Goal: Task Accomplishment & Management: Manage account settings

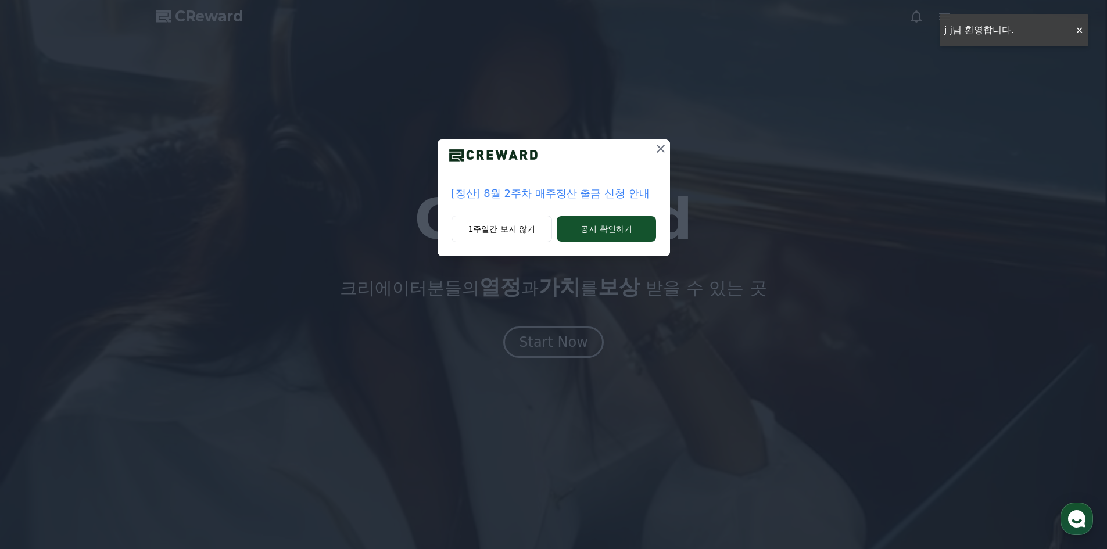
click at [654, 153] on icon at bounding box center [661, 149] width 14 height 14
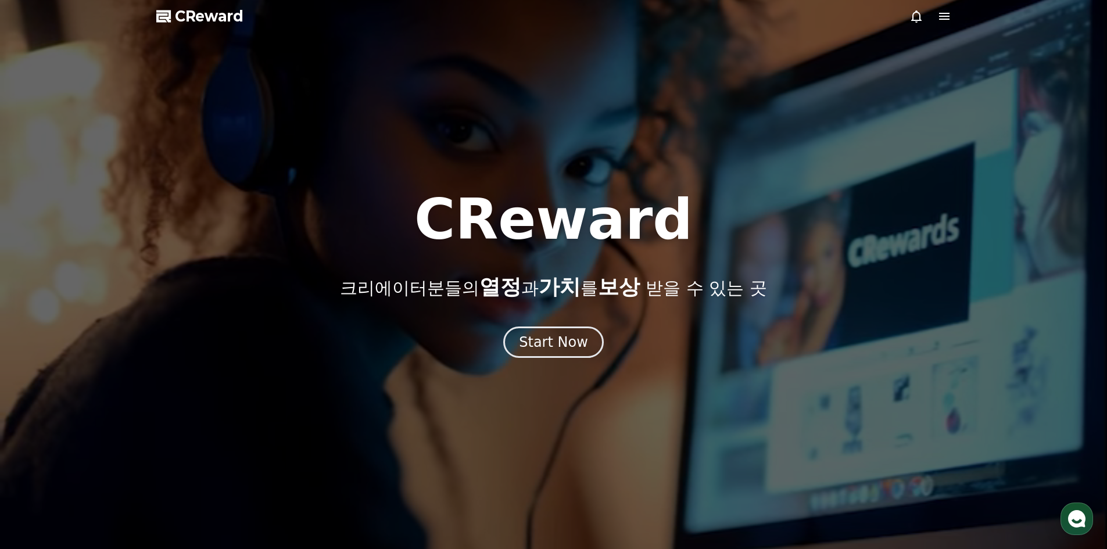
click at [939, 15] on icon at bounding box center [944, 16] width 14 height 14
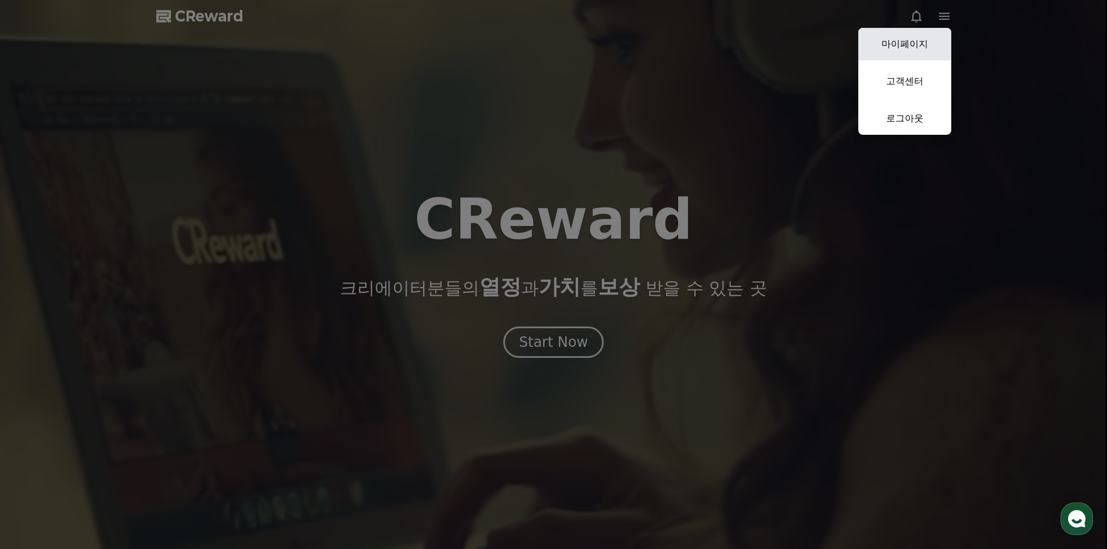
click at [935, 42] on link "마이페이지" at bounding box center [904, 44] width 93 height 33
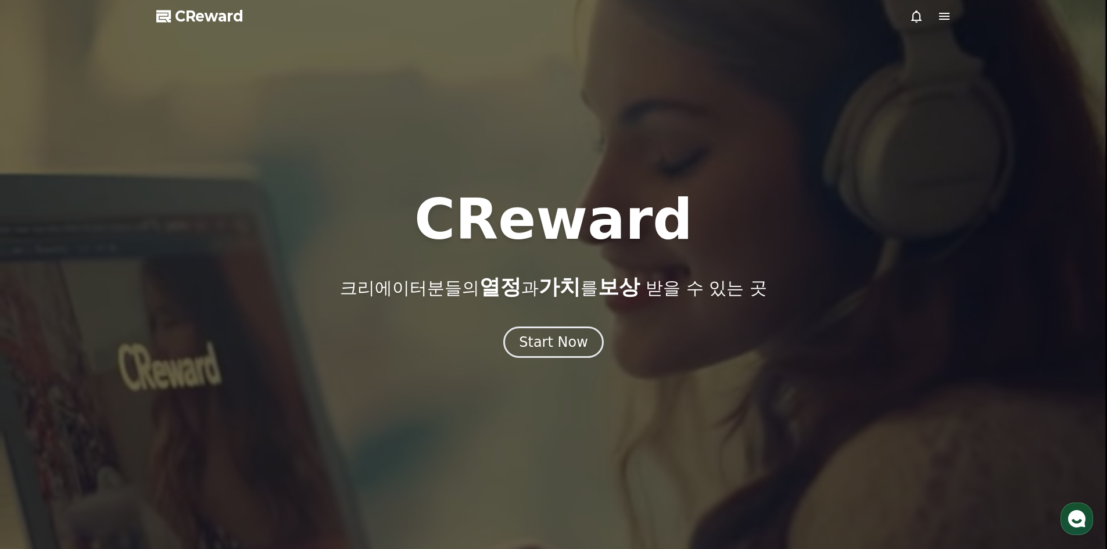
select select "**********"
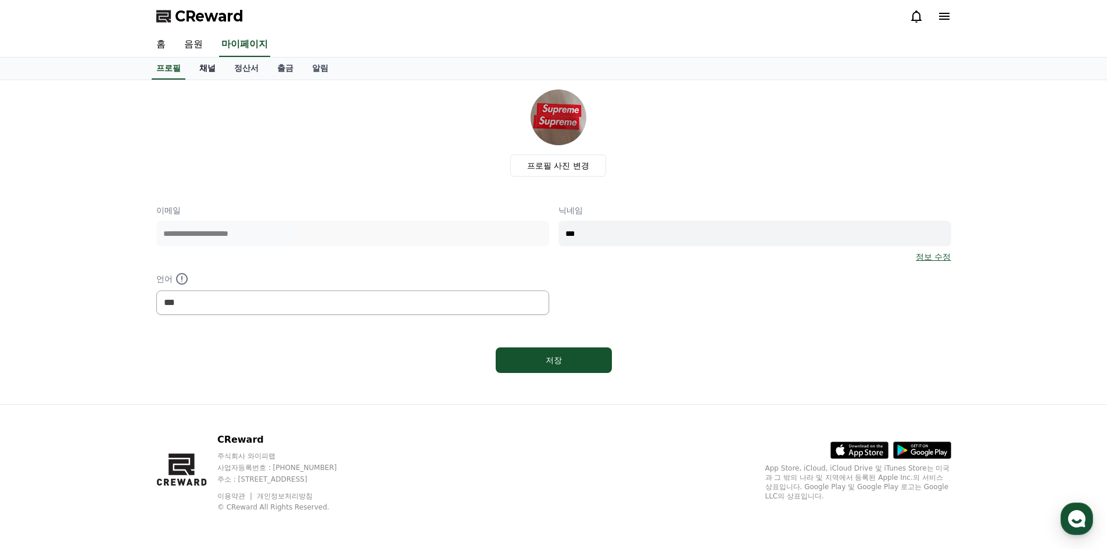
click at [196, 74] on link "채널" at bounding box center [207, 69] width 35 height 22
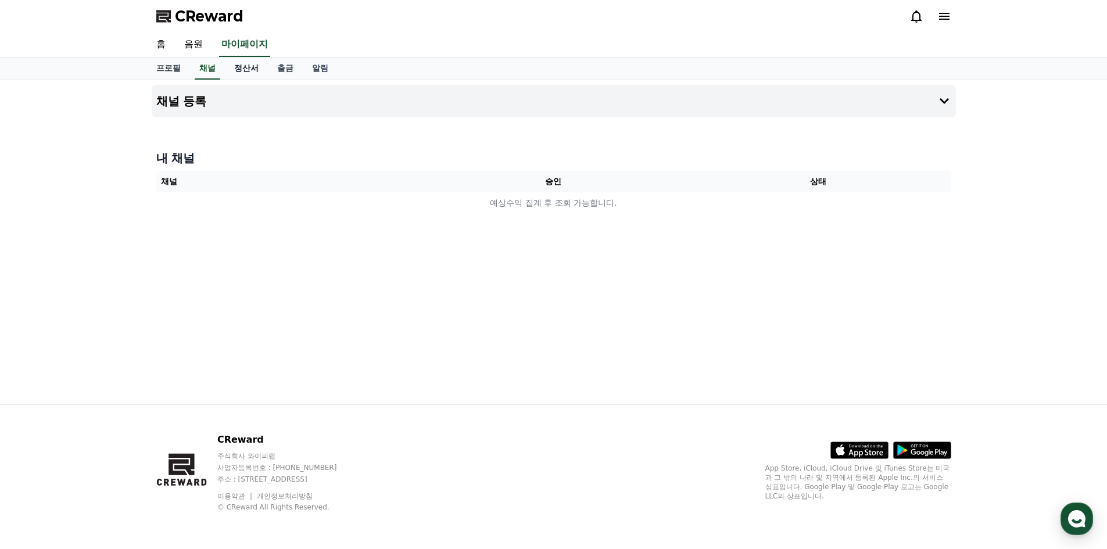
click at [236, 74] on link "정산서" at bounding box center [246, 69] width 43 height 22
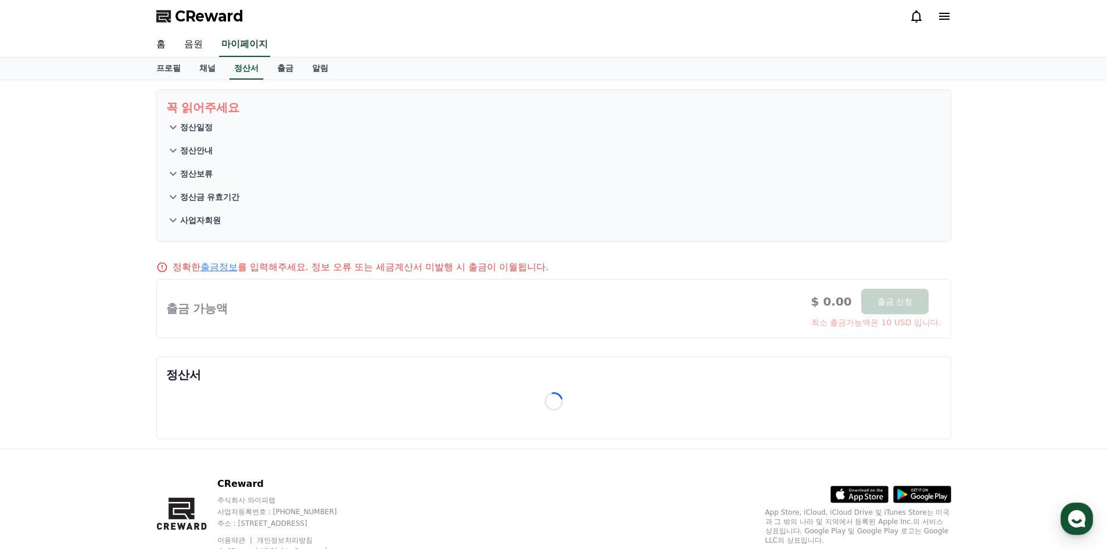
click at [194, 45] on link "음원" at bounding box center [193, 45] width 37 height 24
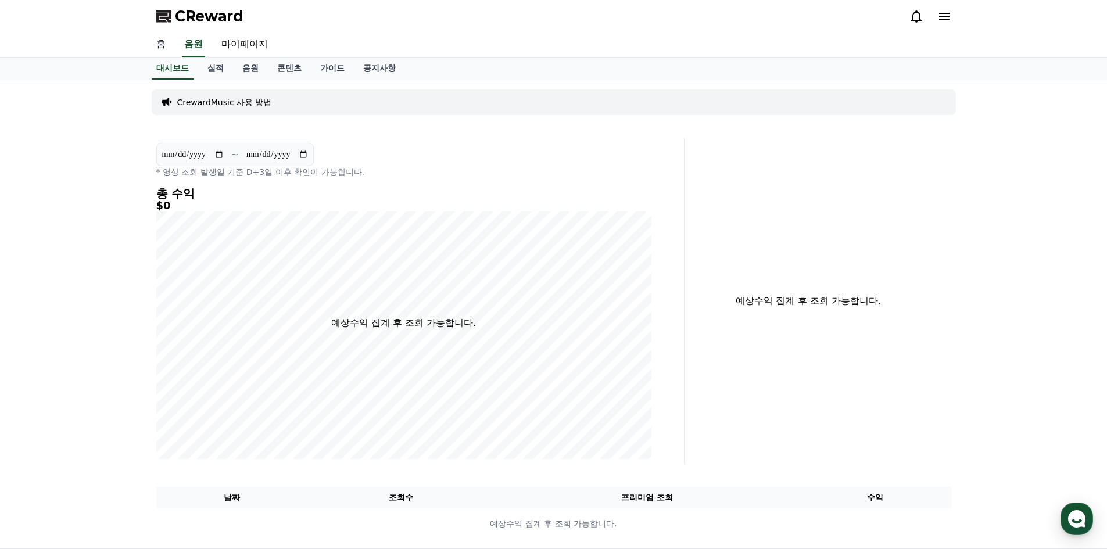
click at [166, 47] on link "홈" at bounding box center [161, 45] width 28 height 24
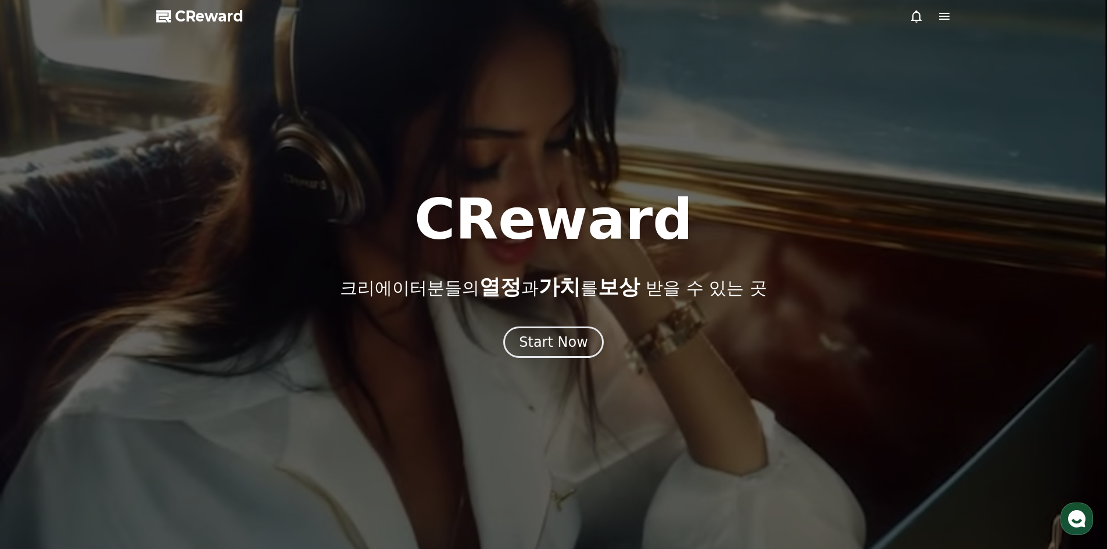
click at [941, 17] on icon at bounding box center [944, 16] width 14 height 14
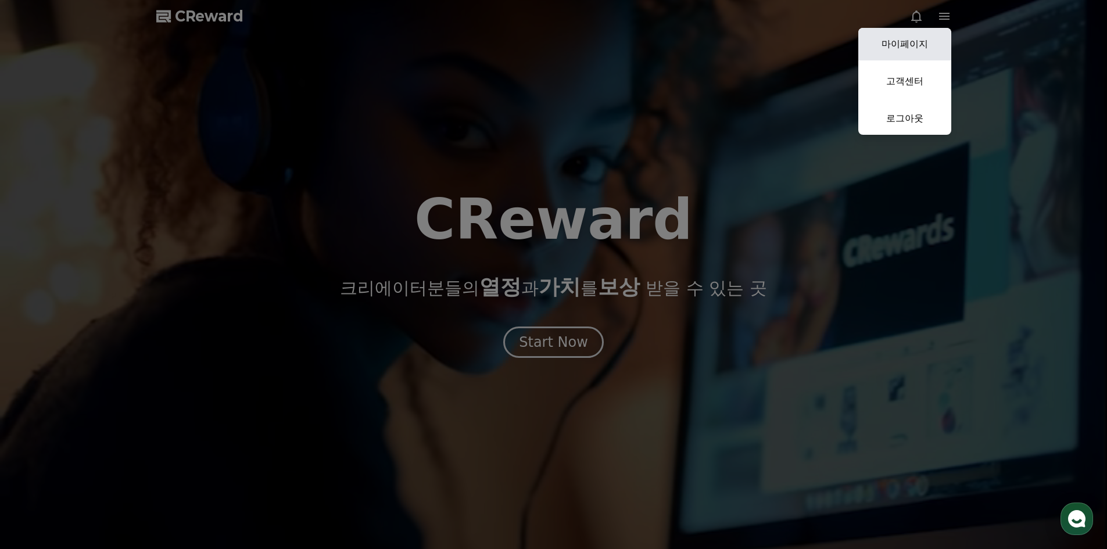
click at [927, 40] on link "마이페이지" at bounding box center [904, 44] width 93 height 33
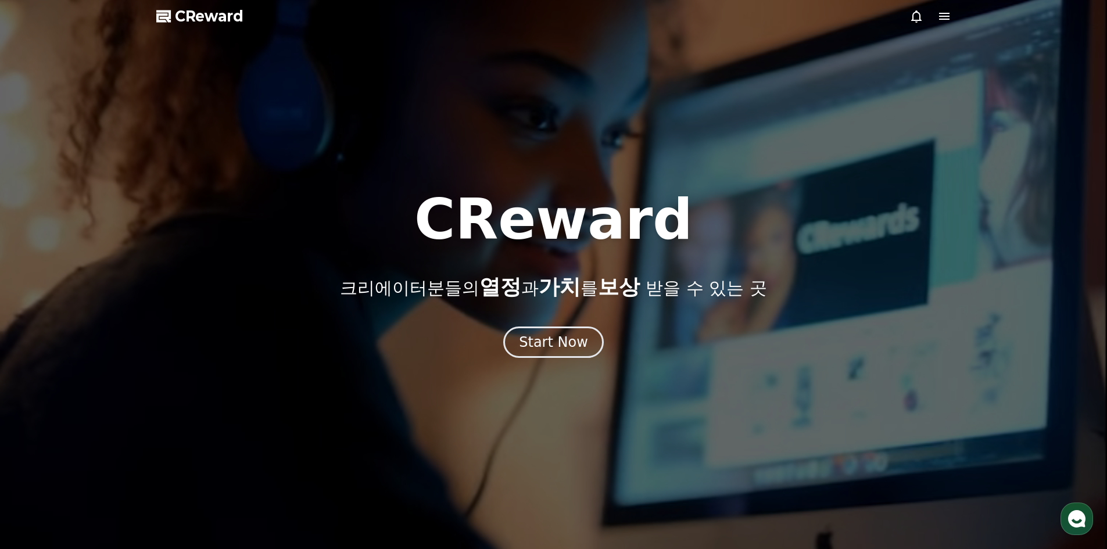
select select "**********"
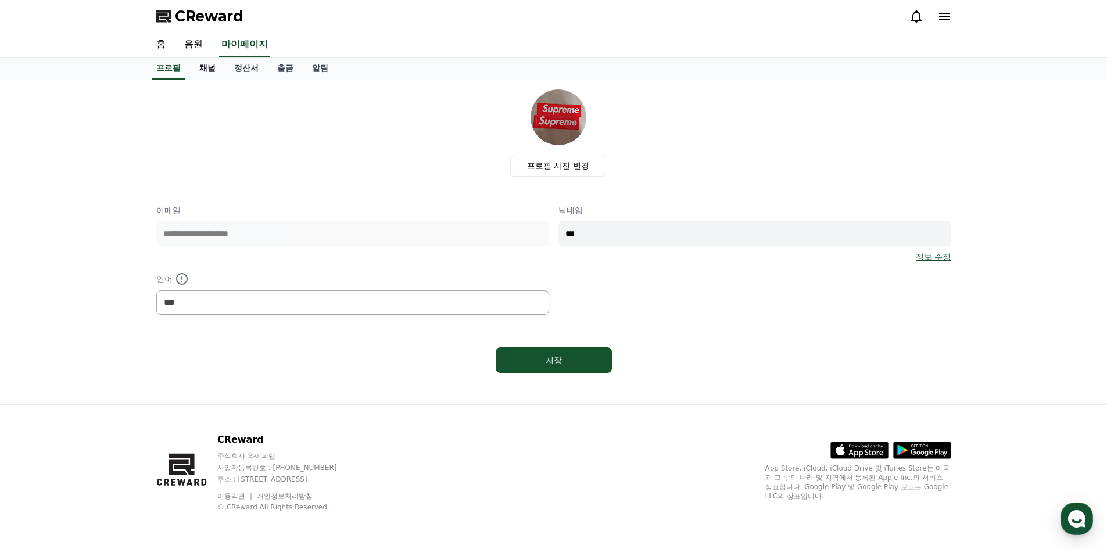
click at [205, 72] on link "채널" at bounding box center [207, 69] width 35 height 22
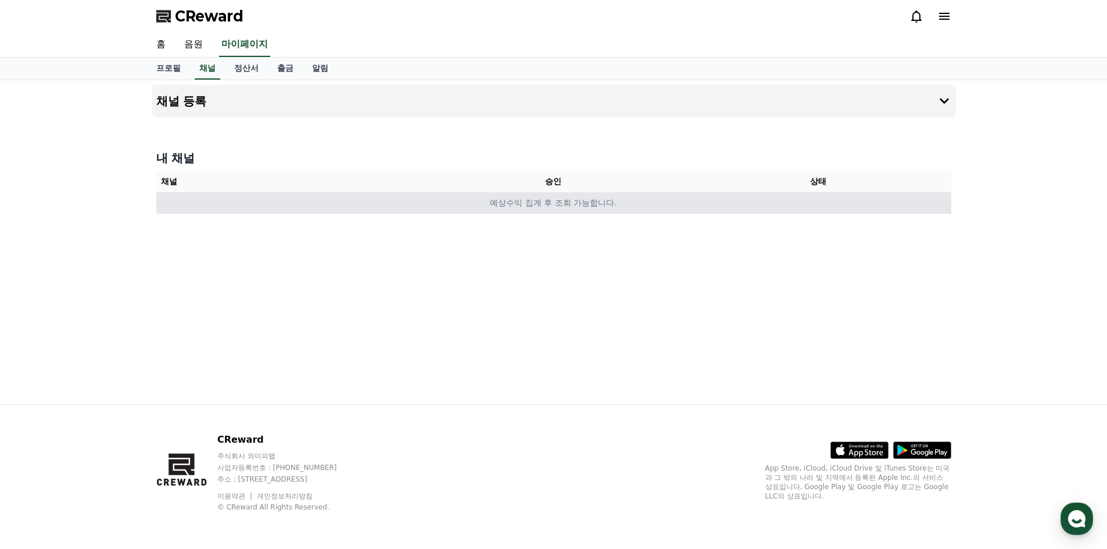
click at [469, 203] on td "예상수익 집계 후 조회 가능합니다." at bounding box center [553, 202] width 795 height 21
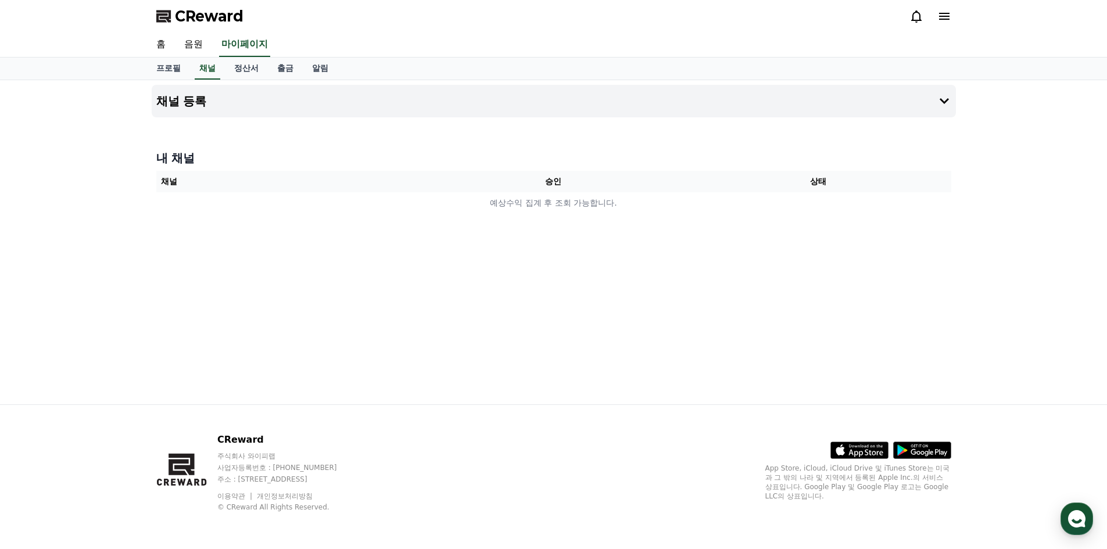
click at [400, 182] on th "채널" at bounding box center [288, 181] width 265 height 21
click at [263, 105] on button "채널 등록" at bounding box center [554, 101] width 804 height 33
